Goal: Information Seeking & Learning: Check status

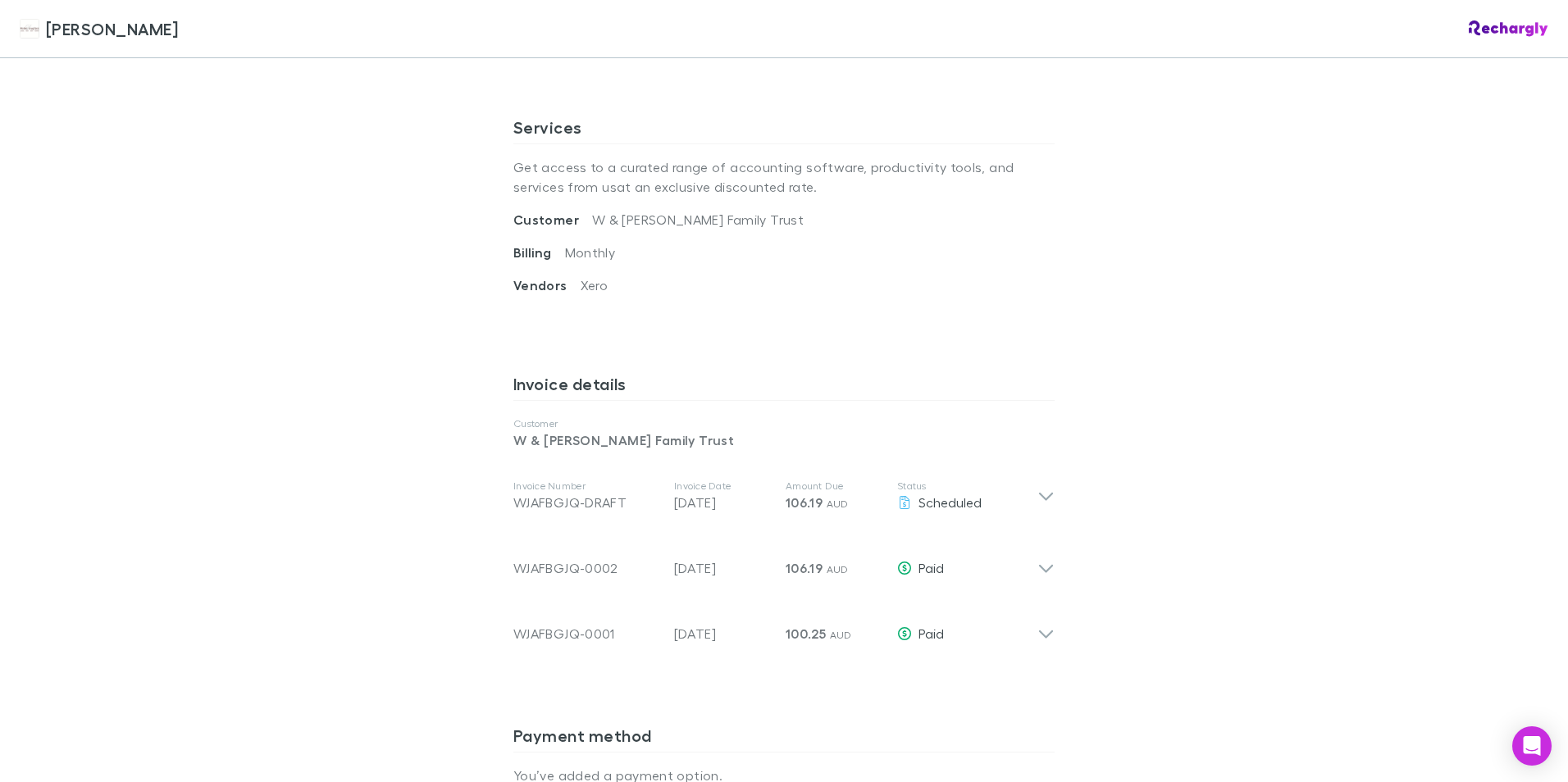
scroll to position [574, 0]
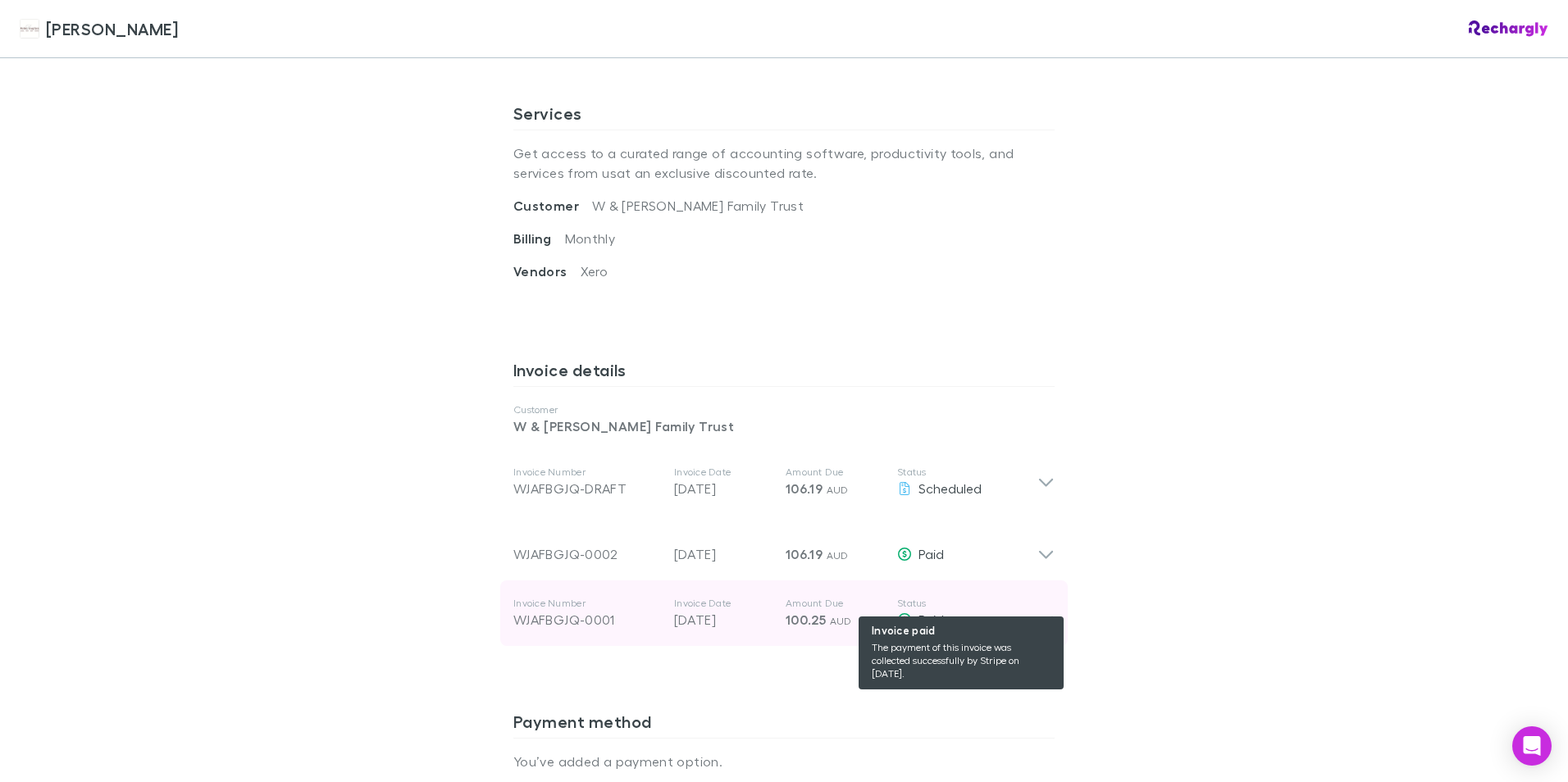
click at [1027, 610] on div "Paid" at bounding box center [966, 619] width 140 height 19
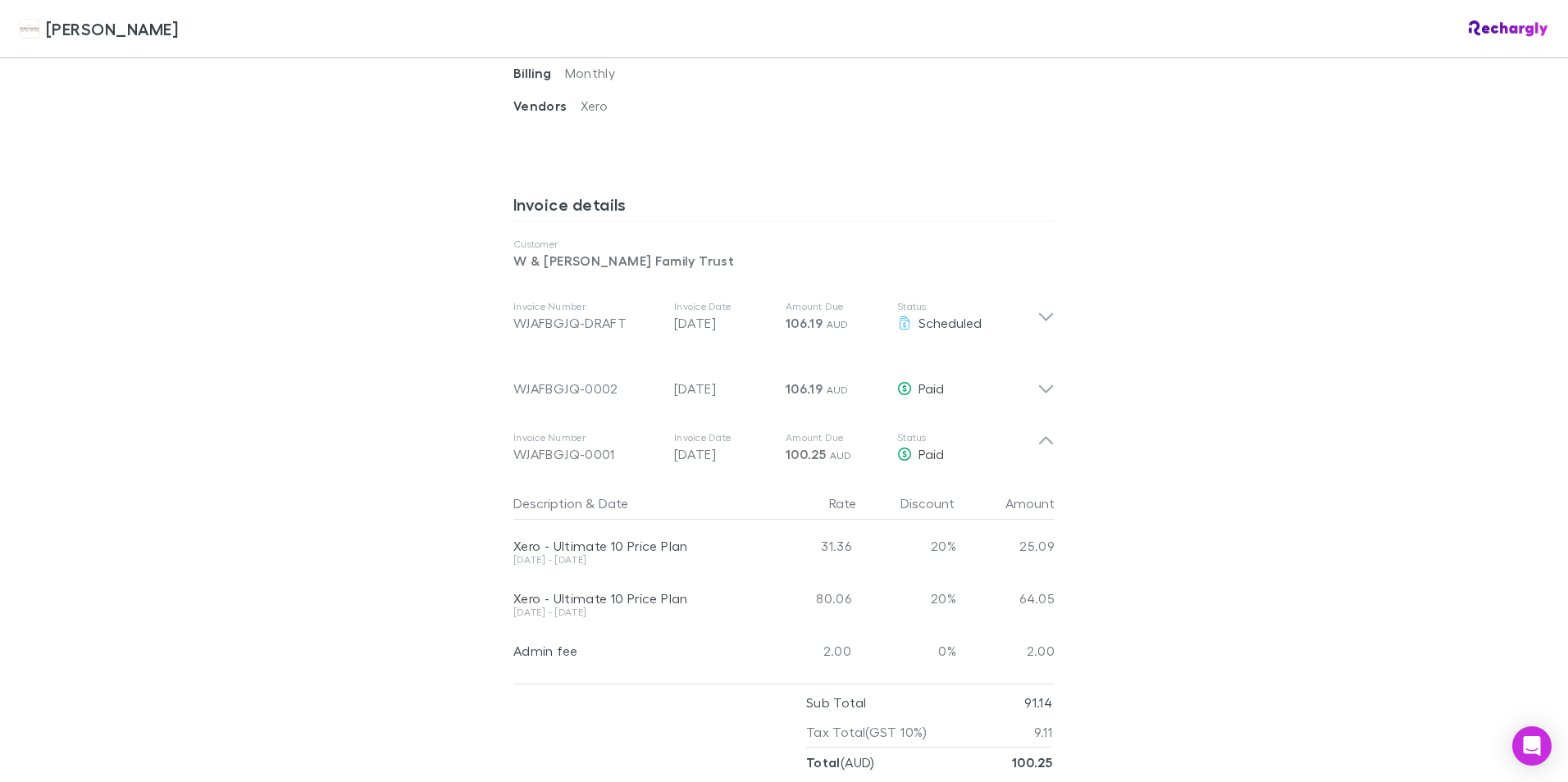
scroll to position [902, 0]
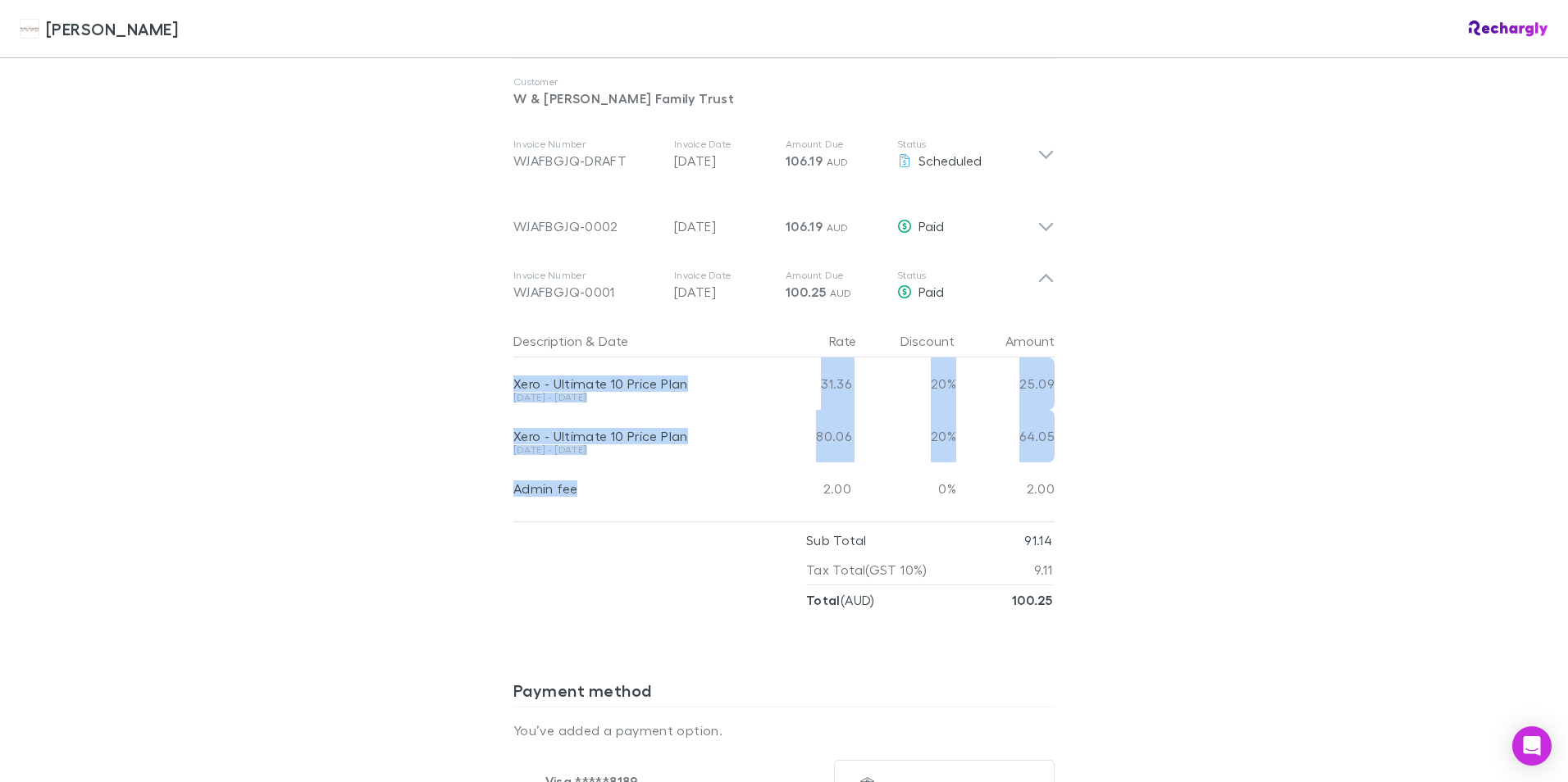
drag, startPoint x: 495, startPoint y: 358, endPoint x: 643, endPoint y: 469, distance: 185.0
click at [643, 469] on div "Description & Date Rate Discount Amount Xero - Ultimate 10 Price Plan [DATE] - …" at bounding box center [783, 467] width 568 height 297
drag, startPoint x: 643, startPoint y: 469, endPoint x: 583, endPoint y: 376, distance: 110.7
copy div "Xero - Ultimate 10 Price Plan [DATE] - [DATE] 31.36 20% 25.09 Xero - Ultimate 1…"
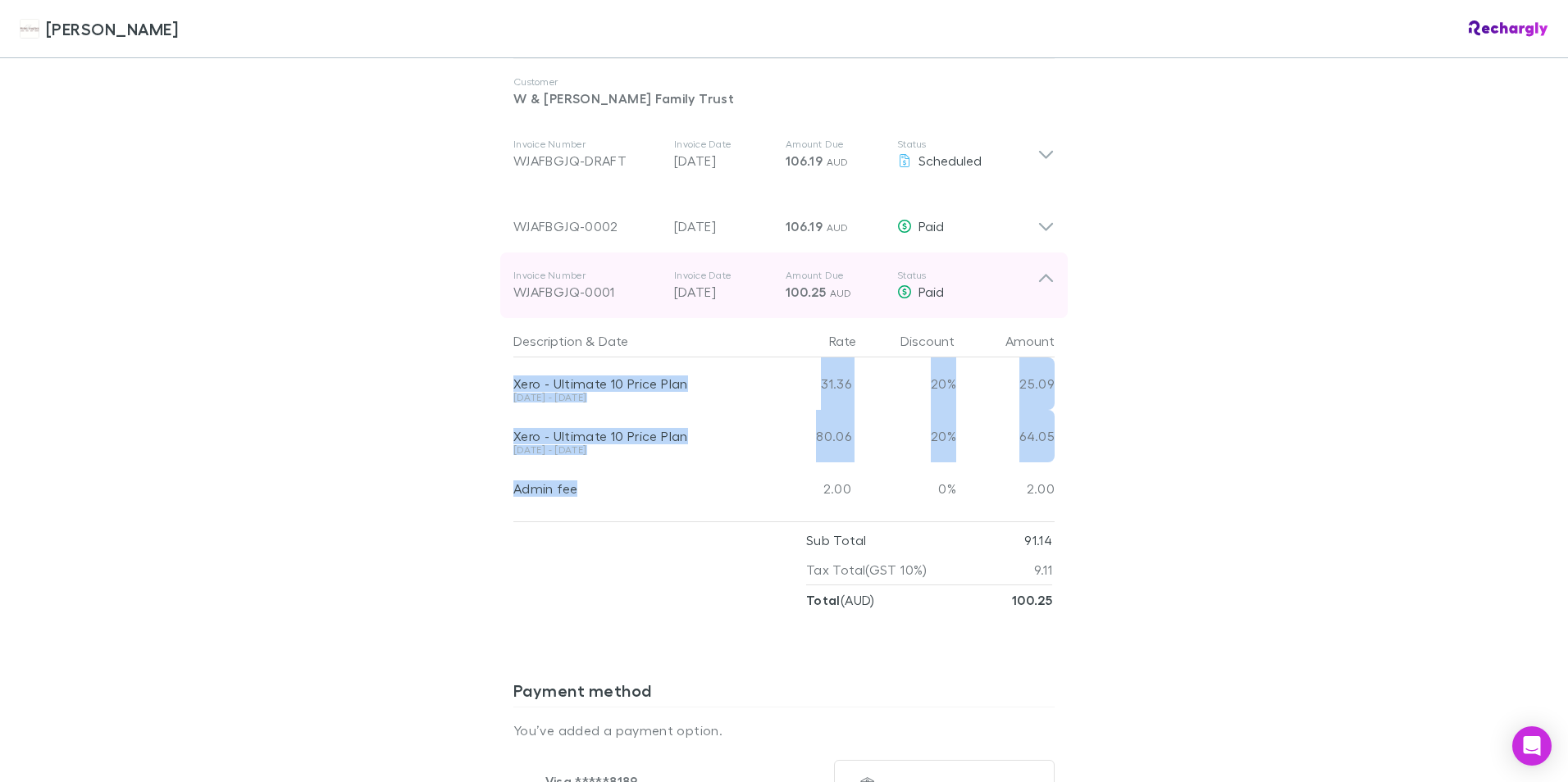
drag, startPoint x: 506, startPoint y: 266, endPoint x: 616, endPoint y: 270, distance: 110.1
click at [616, 270] on div "Invoice Number WJAFBGJQ-0001 Invoice Date [DATE] Amount Due 100.25 AUD Status P…" at bounding box center [783, 285] width 568 height 66
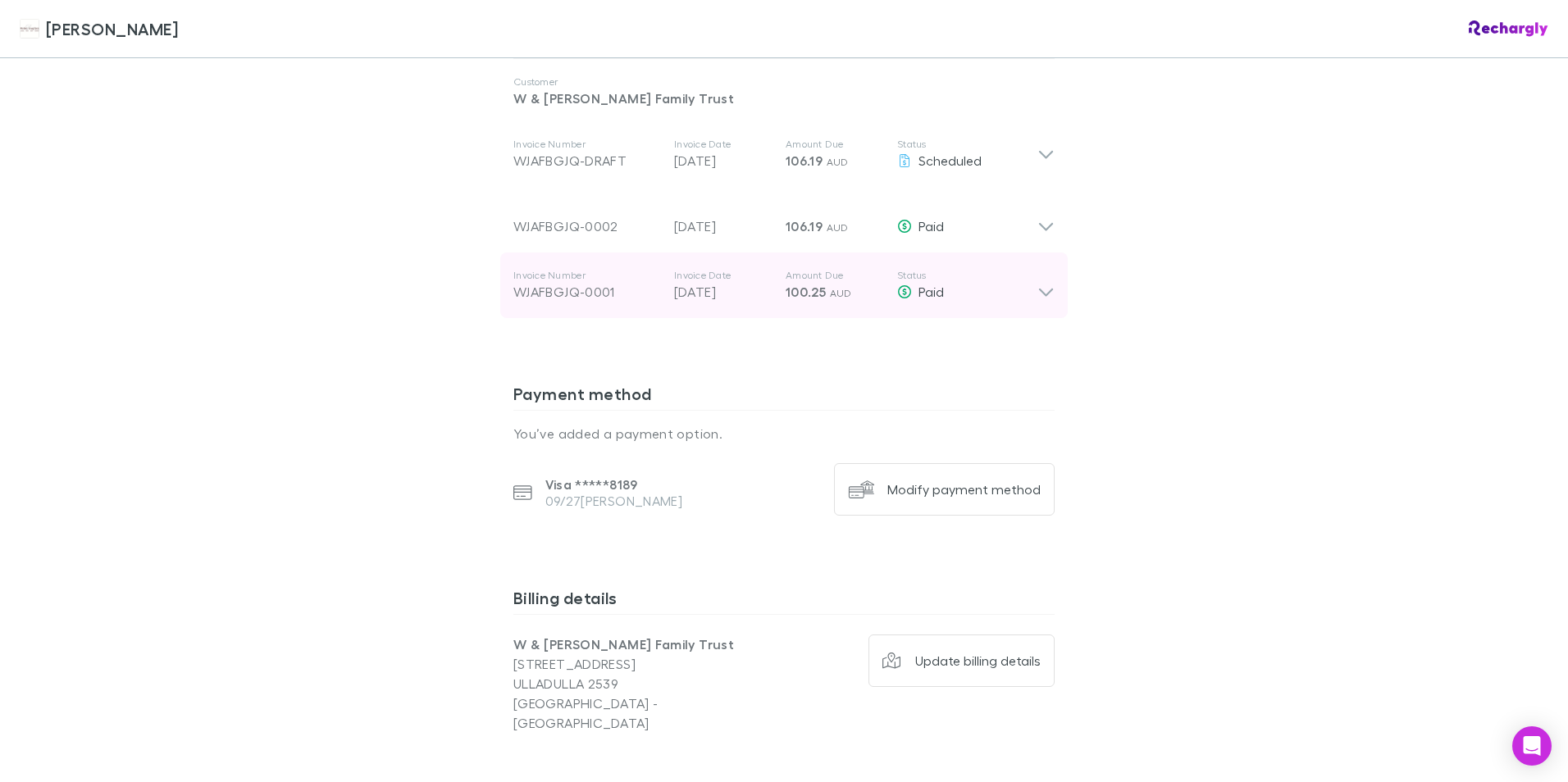
drag, startPoint x: 604, startPoint y: 270, endPoint x: 517, endPoint y: 268, distance: 87.0
click at [518, 282] on div "WJAFBGJQ-0001" at bounding box center [587, 292] width 148 height 19
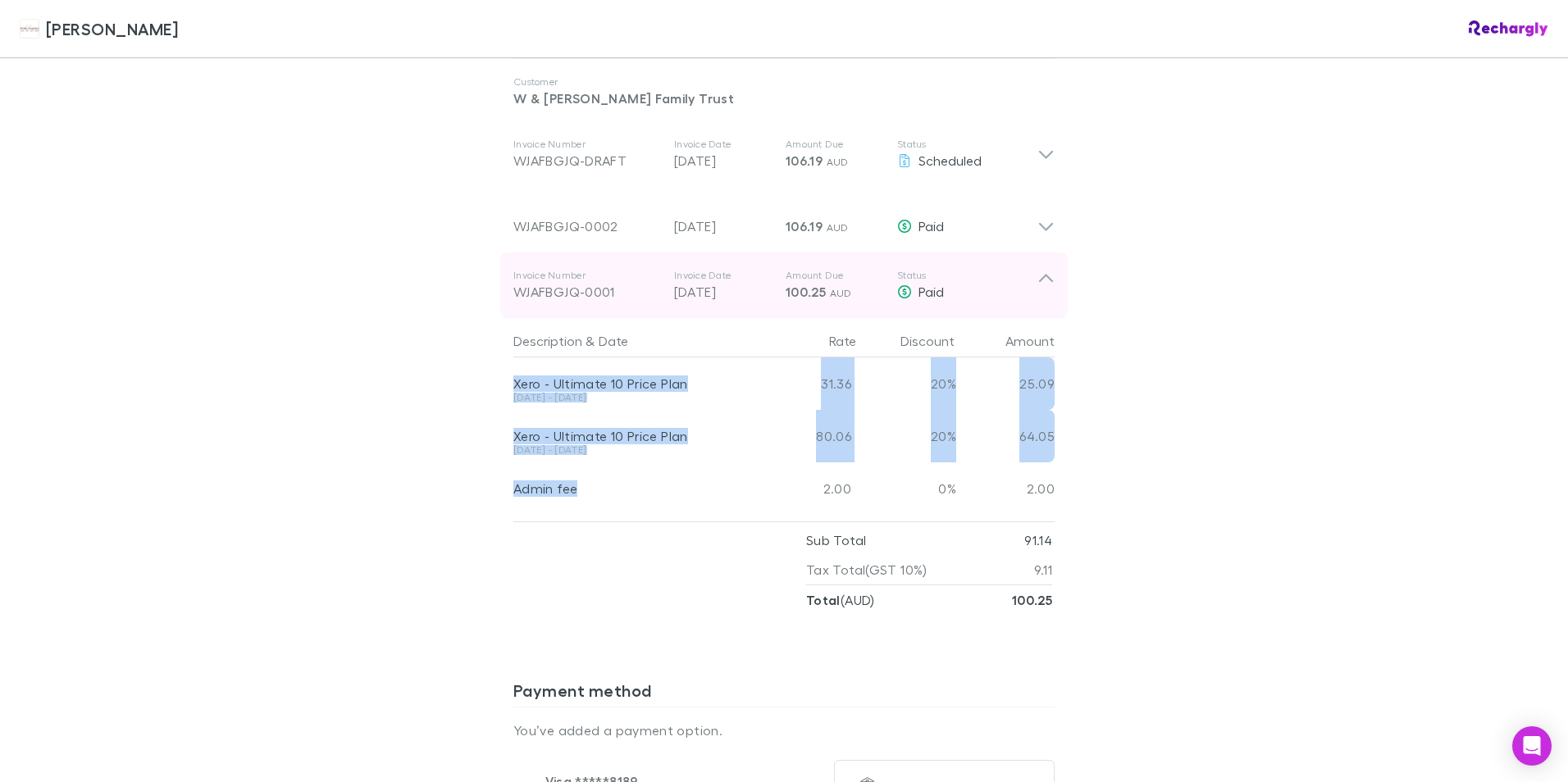
drag, startPoint x: 502, startPoint y: 270, endPoint x: 605, endPoint y: 276, distance: 103.2
click at [614, 280] on div "Invoice Number WJAFBGJQ-0001 Invoice Date [DATE] Amount Due 100.25 AUD Status P…" at bounding box center [783, 285] width 568 height 66
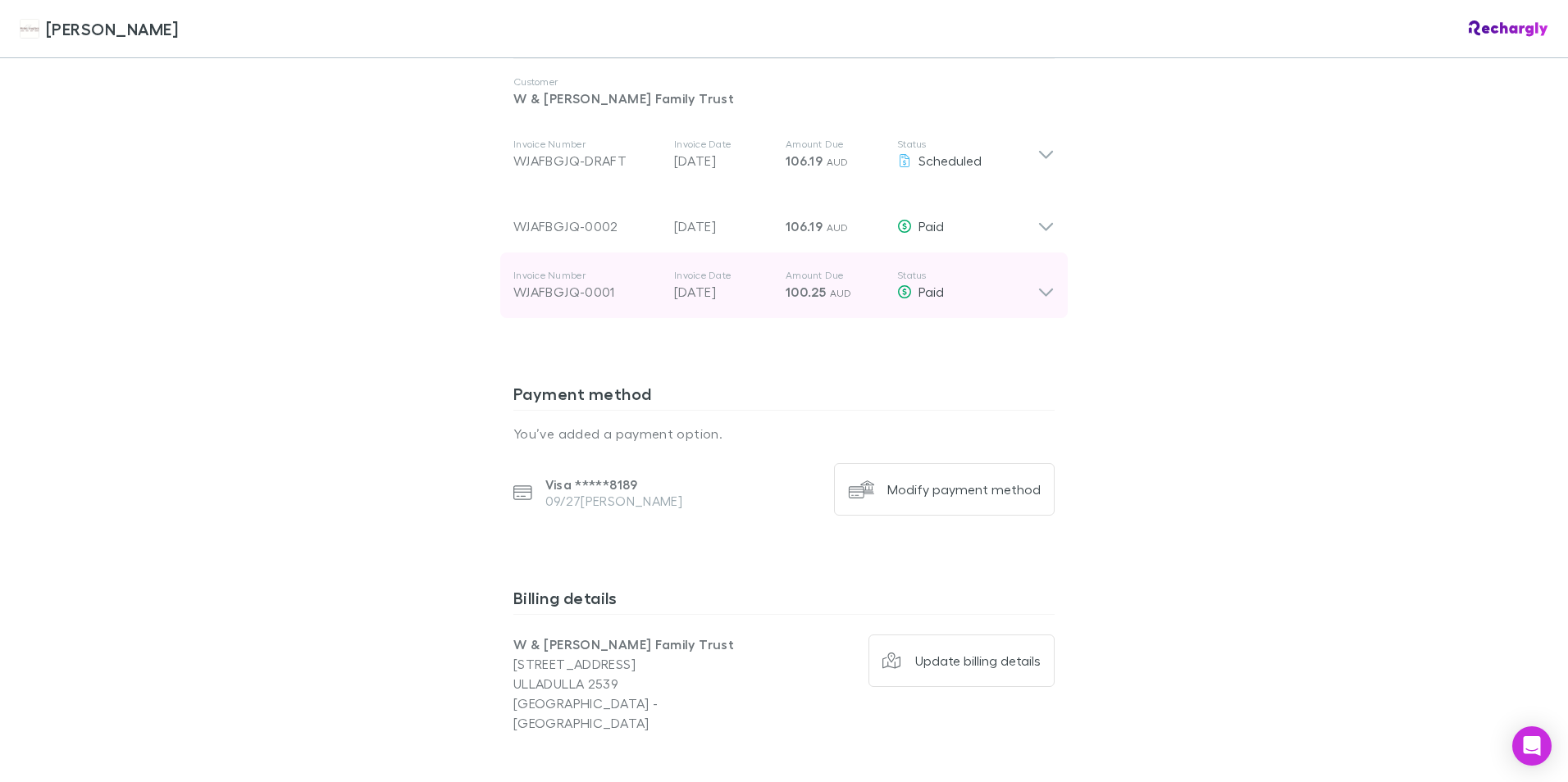
click at [600, 282] on div "WJAFBGJQ-0001" at bounding box center [587, 292] width 148 height 19
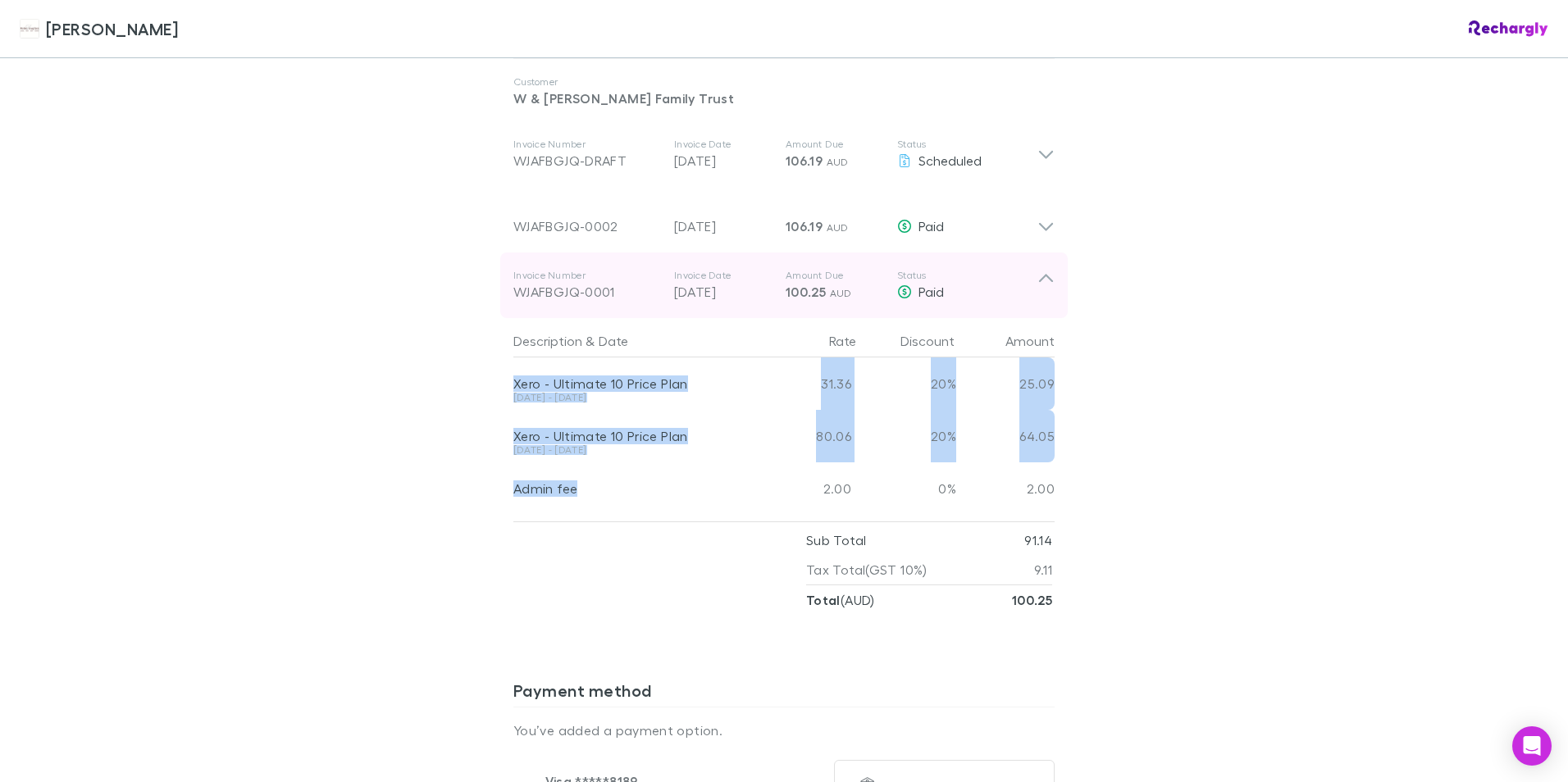
click at [598, 282] on div "WJAFBGJQ-0001" at bounding box center [587, 292] width 148 height 19
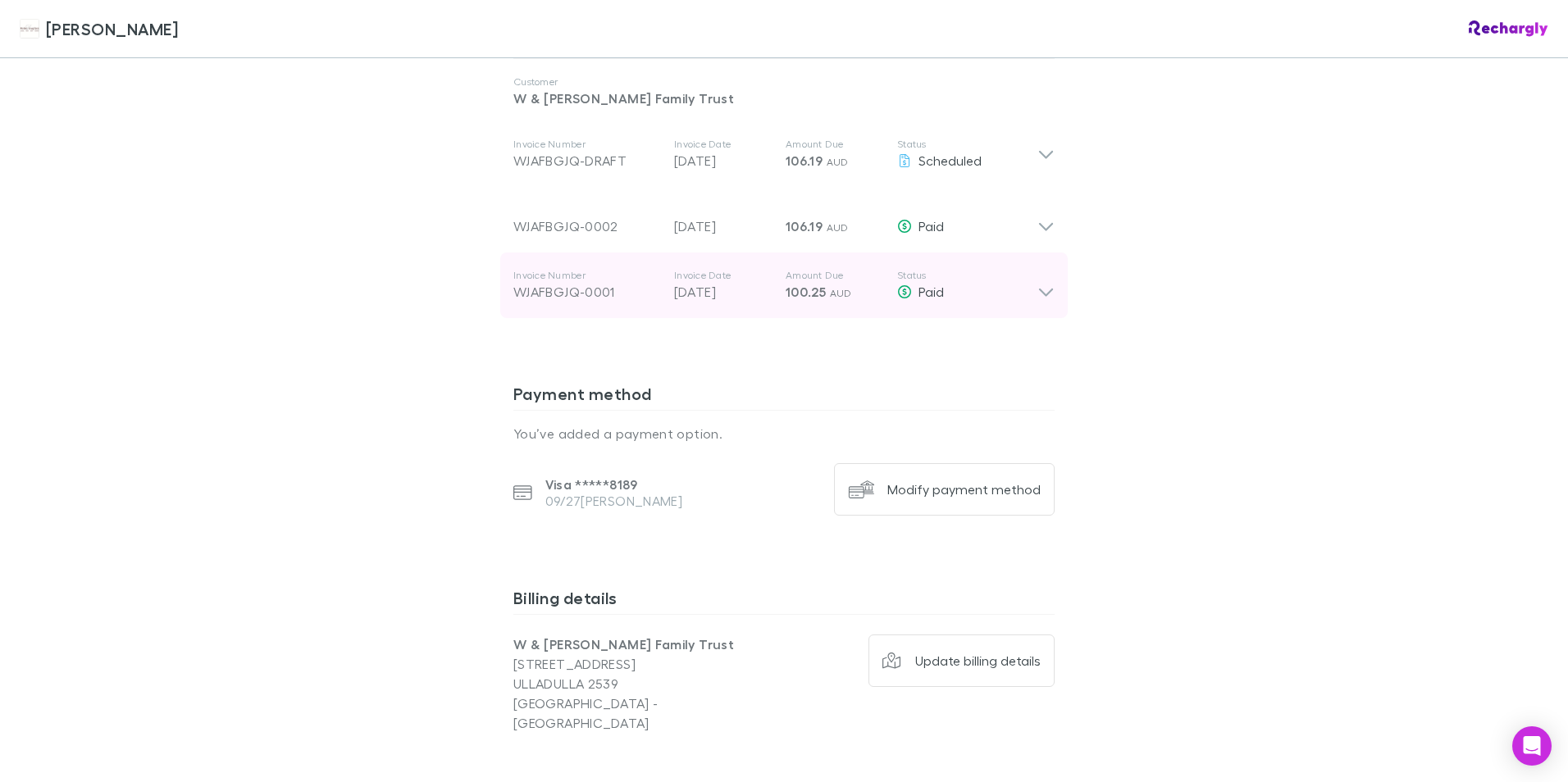
click at [598, 282] on div "WJAFBGJQ-0001" at bounding box center [587, 292] width 148 height 19
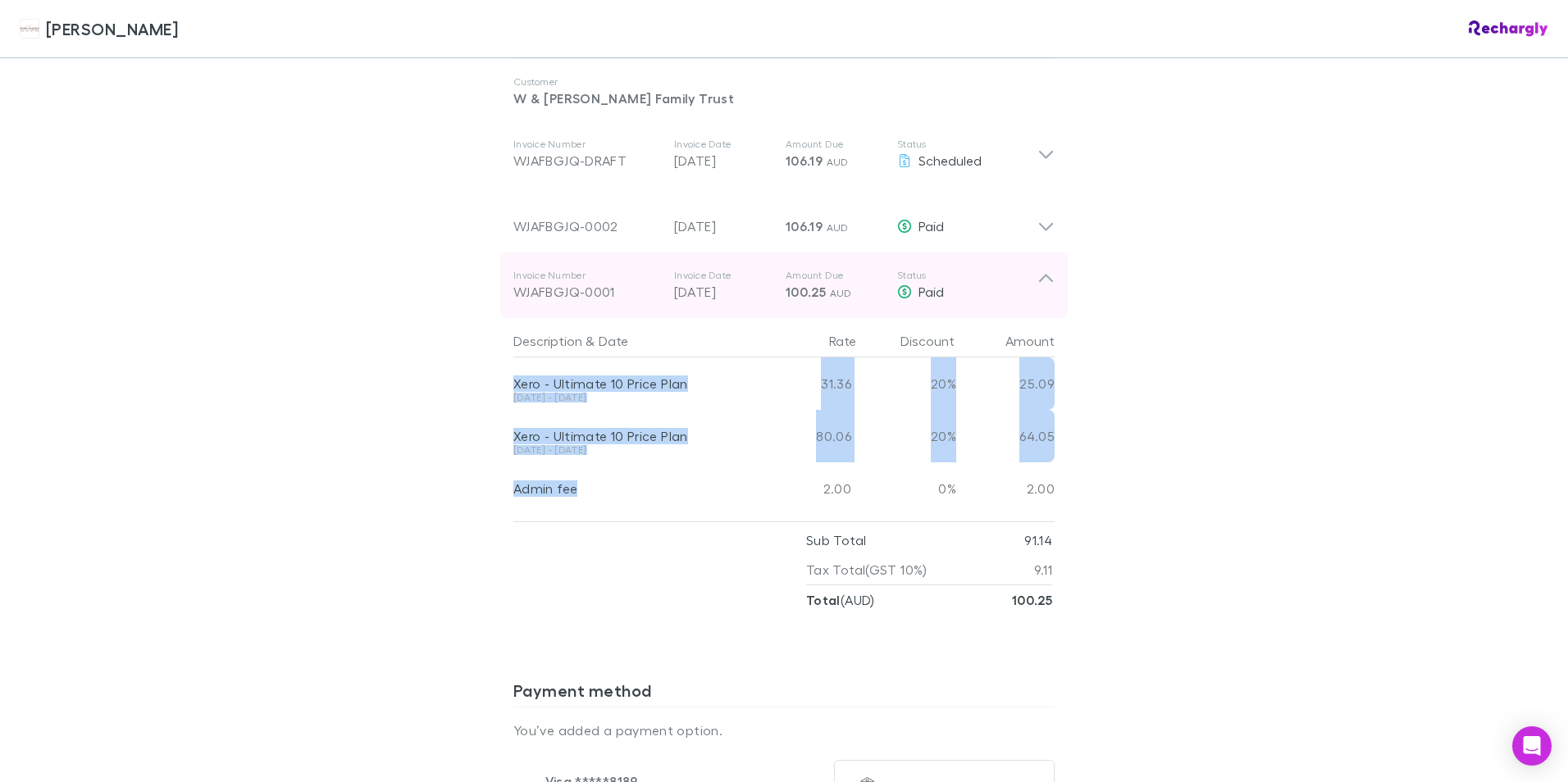
click at [598, 282] on div "WJAFBGJQ-0001" at bounding box center [587, 292] width 148 height 19
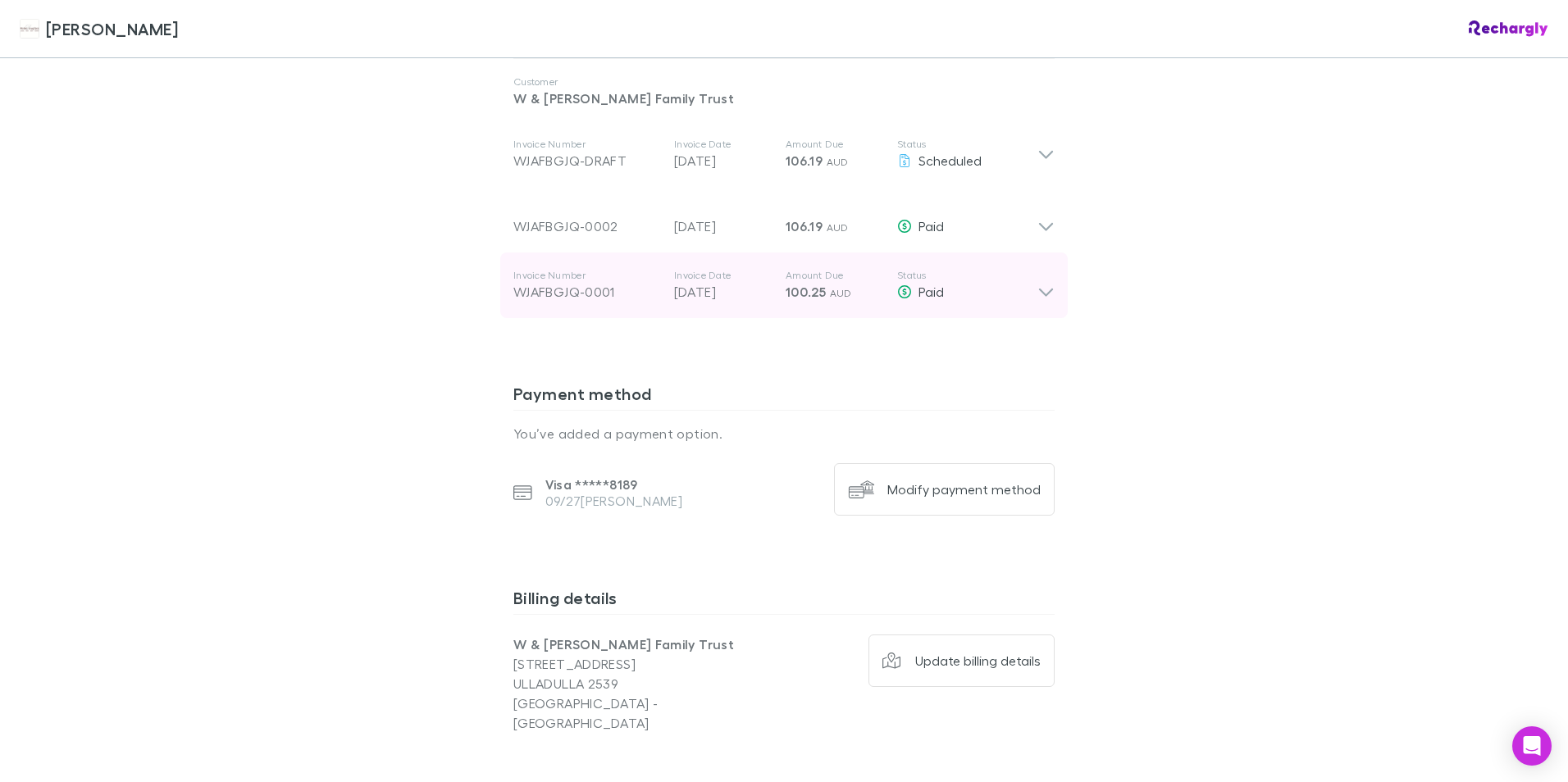
click at [1037, 269] on icon at bounding box center [1045, 285] width 17 height 33
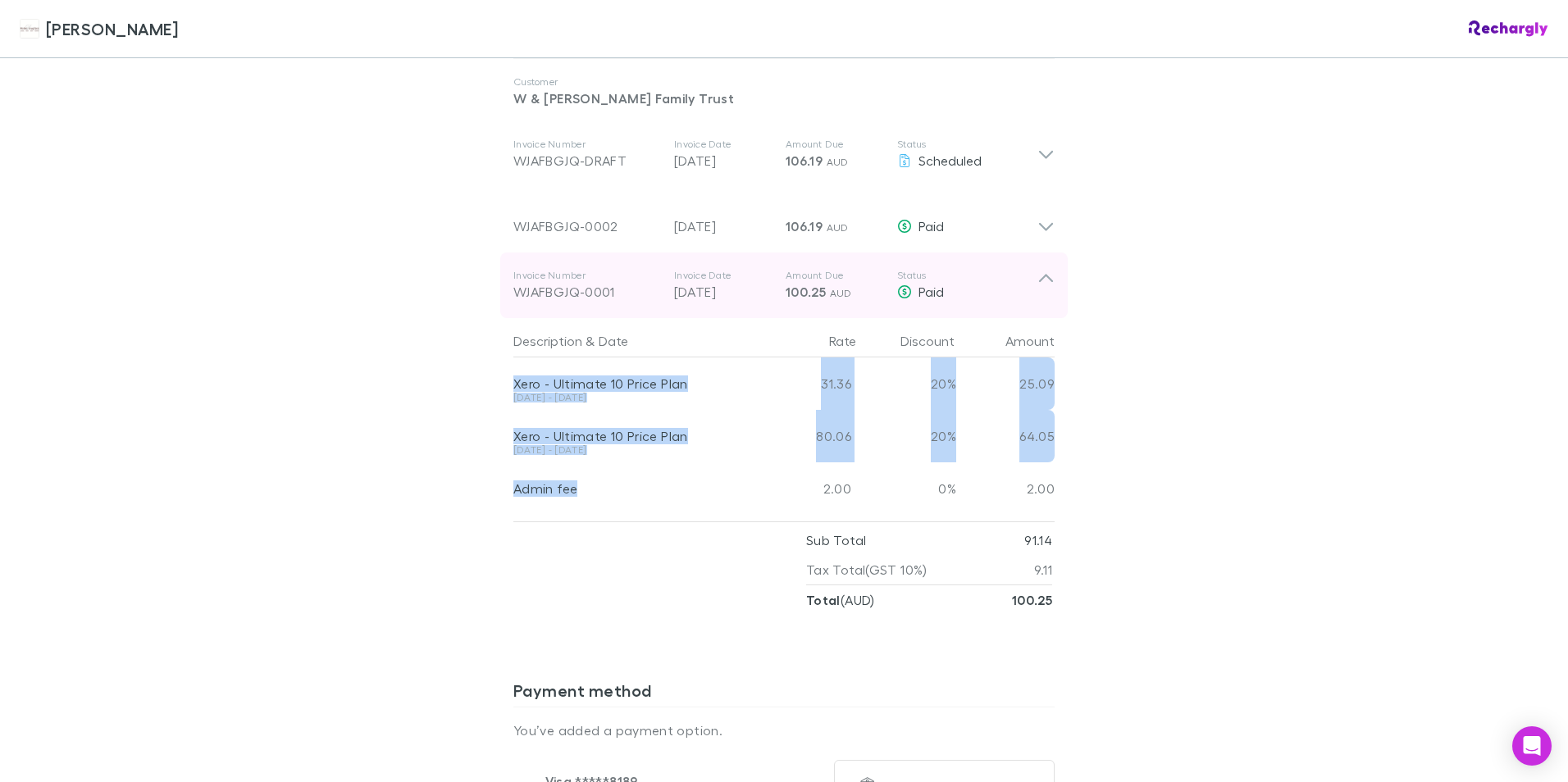
click at [1049, 263] on div "Invoice Number WJAFBGJQ-0001 Invoice Date [DATE] Amount Due 100.25 AUD Status P…" at bounding box center [783, 285] width 568 height 66
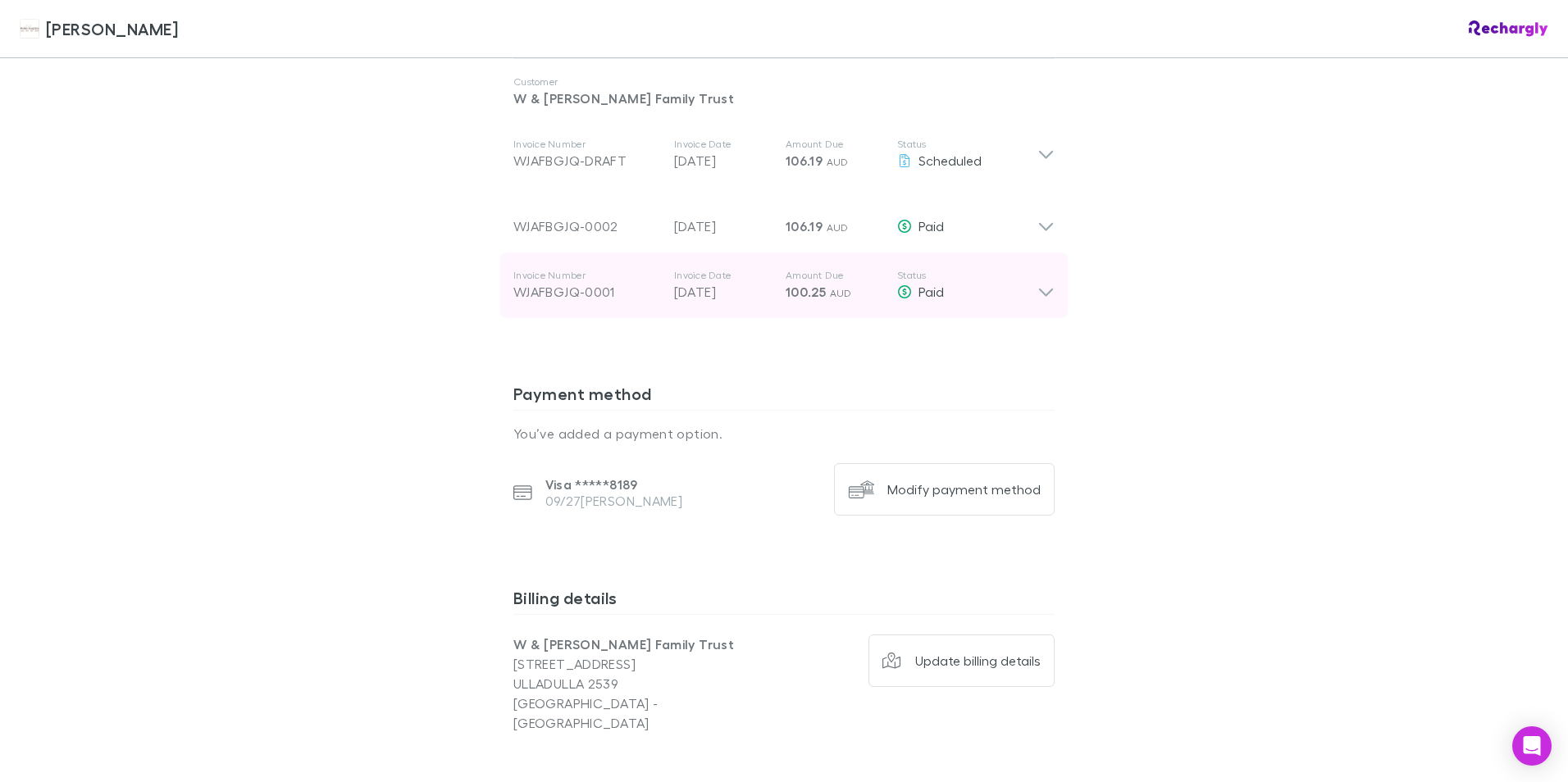
click at [1045, 275] on icon at bounding box center [1045, 285] width 17 height 33
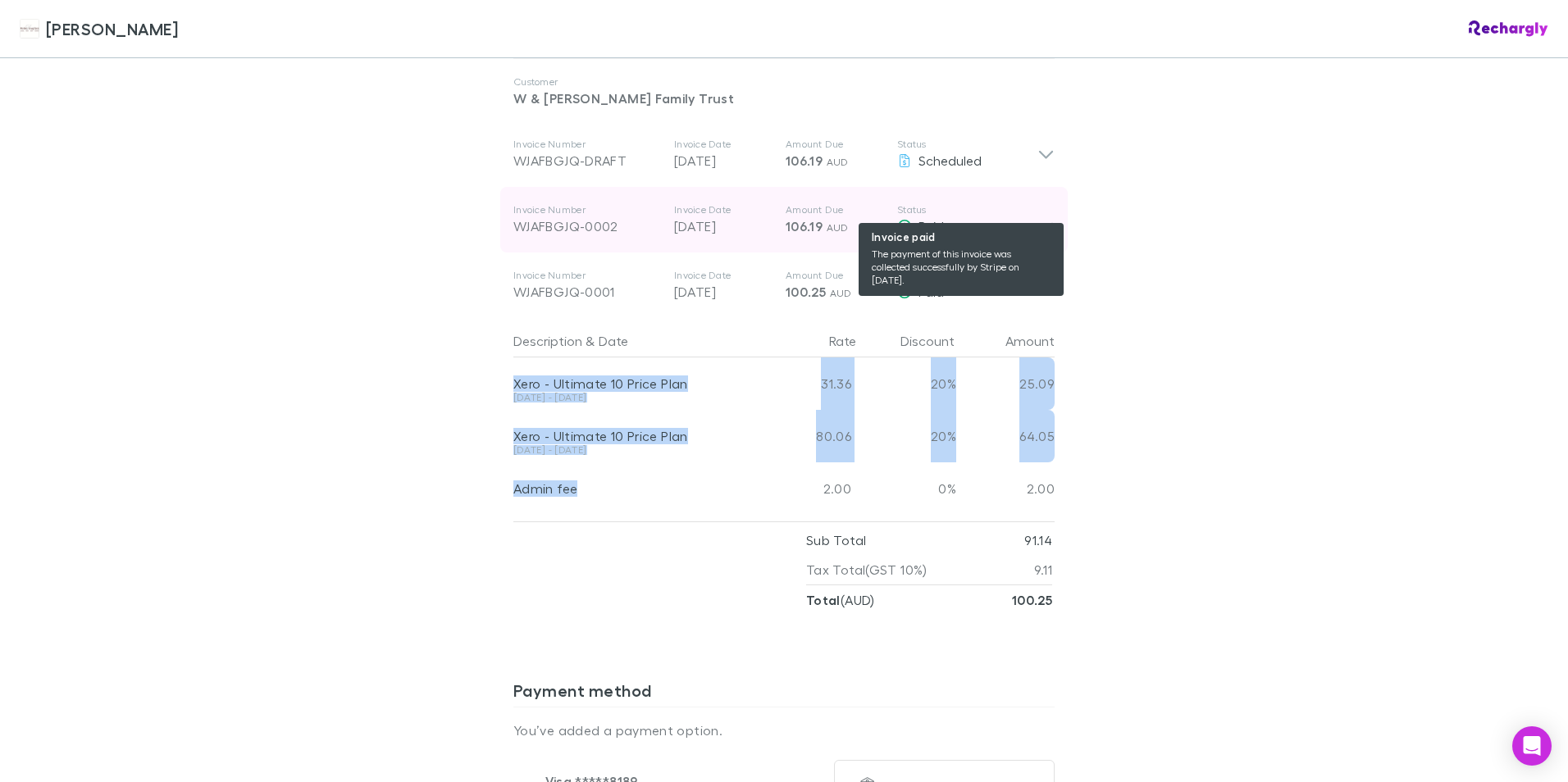
click at [1023, 216] on div "Paid" at bounding box center [966, 226] width 140 height 19
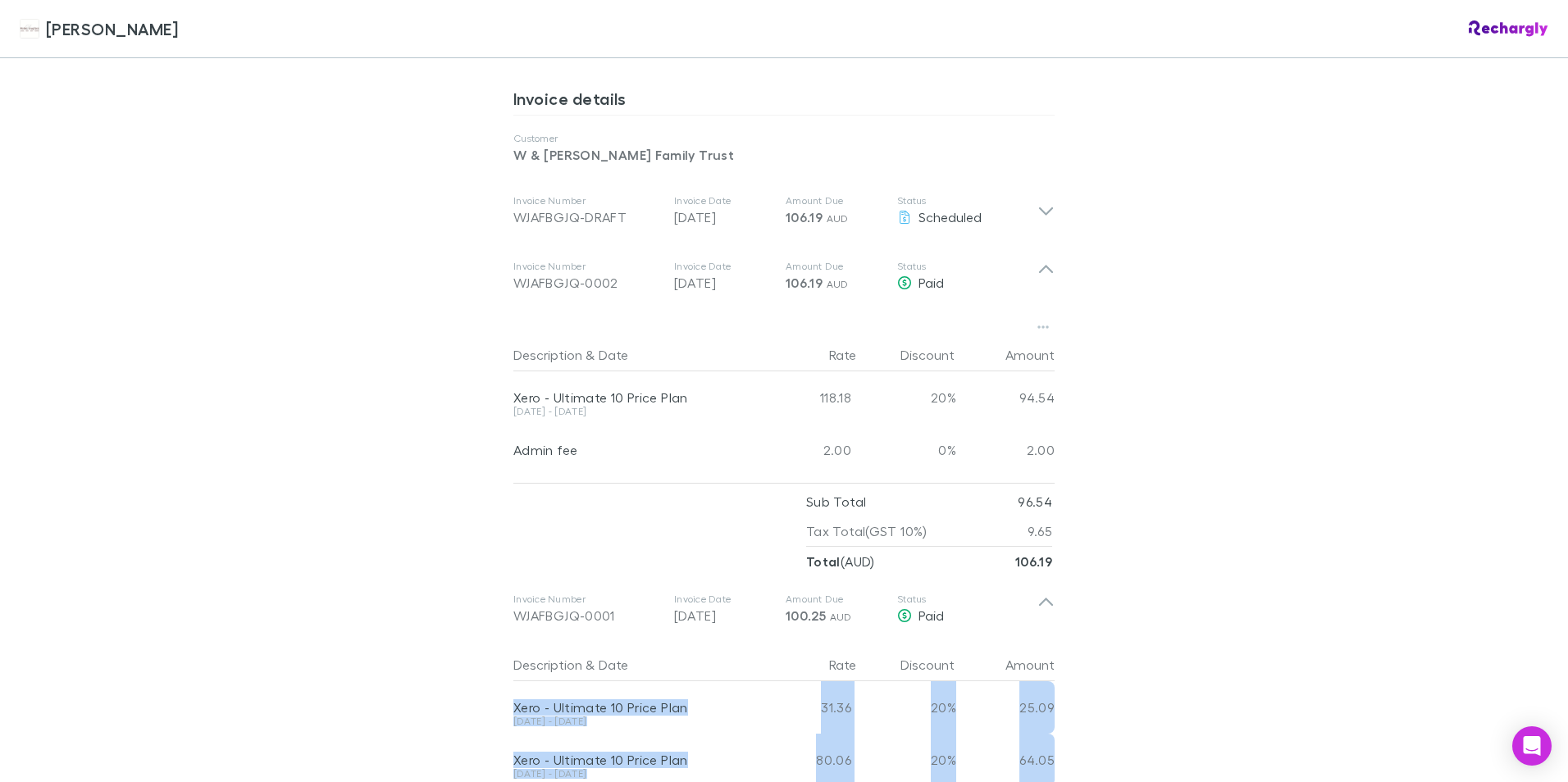
scroll to position [820, 0]
